Goal: Task Accomplishment & Management: Use online tool/utility

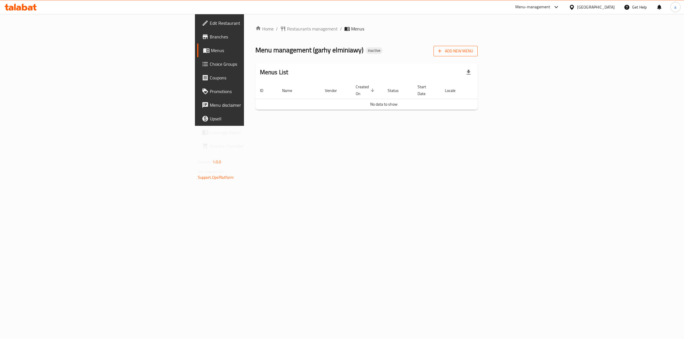
click at [473, 53] on span "Add New Menu" at bounding box center [455, 51] width 35 height 7
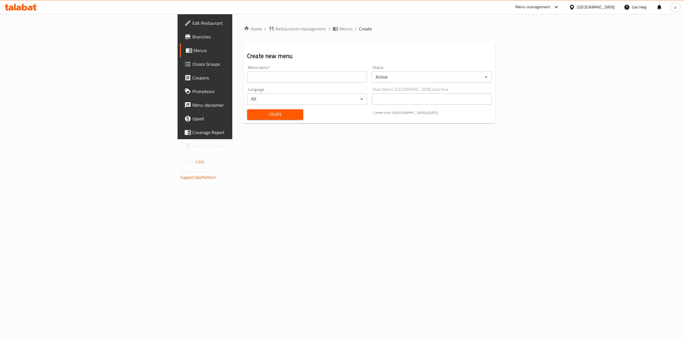
click at [319, 75] on input "text" at bounding box center [307, 77] width 120 height 11
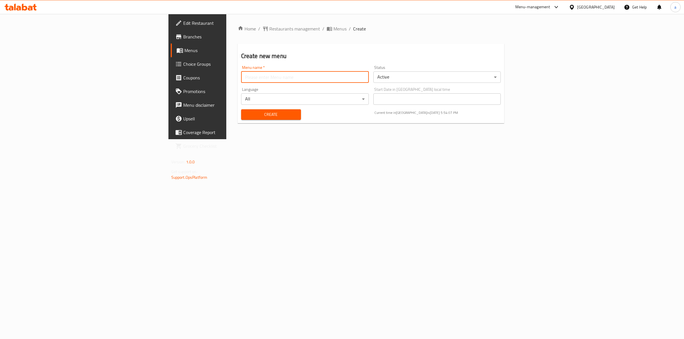
type input "MENU"
click at [246, 117] on span "Create" at bounding box center [271, 114] width 51 height 7
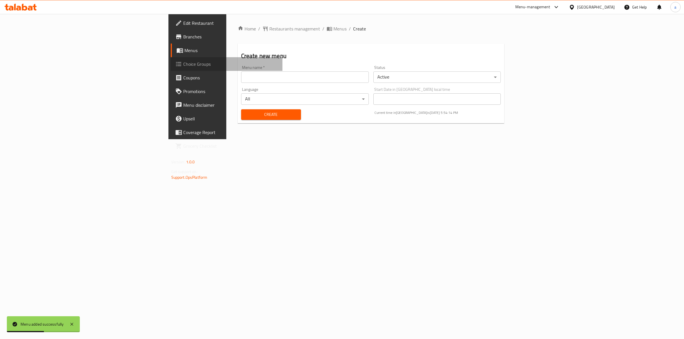
click at [171, 59] on link "Choice Groups" at bounding box center [227, 64] width 112 height 14
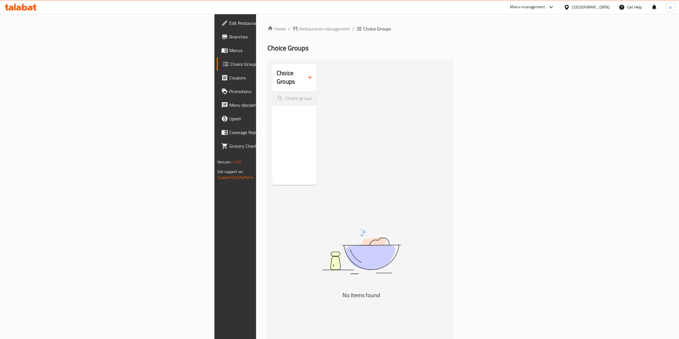
click at [217, 30] on link "Branches" at bounding box center [272, 37] width 111 height 14
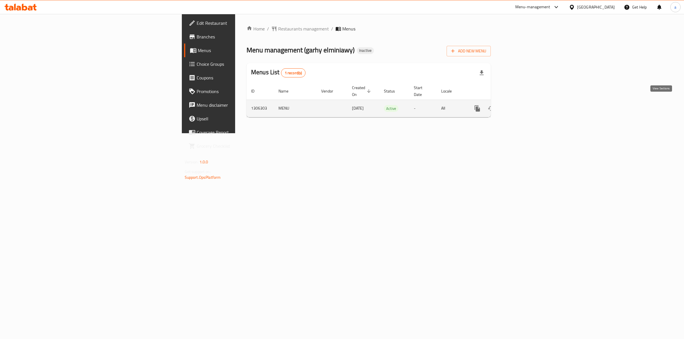
click at [525, 102] on link "enhanced table" at bounding box center [519, 109] width 14 height 14
